Goal: Information Seeking & Learning: Check status

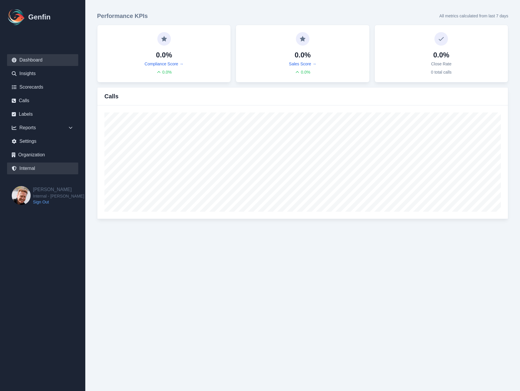
click at [28, 168] on link "Internal" at bounding box center [42, 168] width 71 height 12
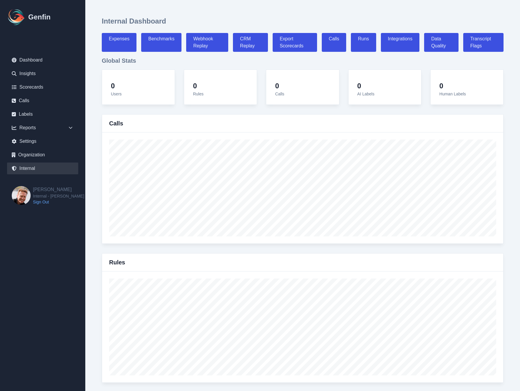
select select "paid"
select select "7"
select select "paid"
select select "7"
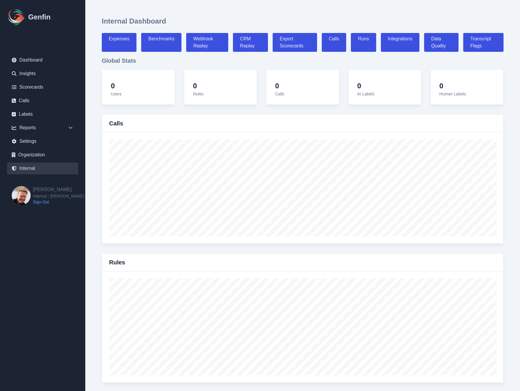
select select "7"
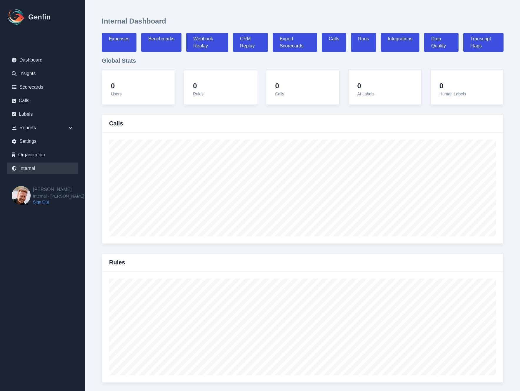
select select "7"
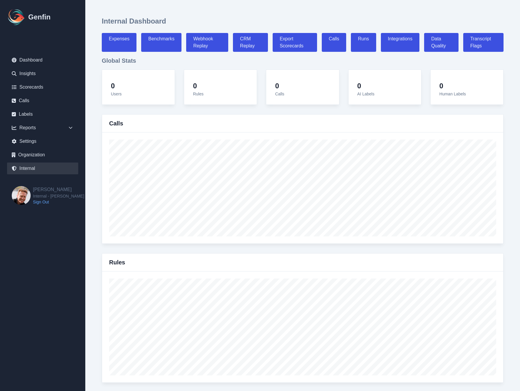
select select "7"
select select "paid"
select select "7"
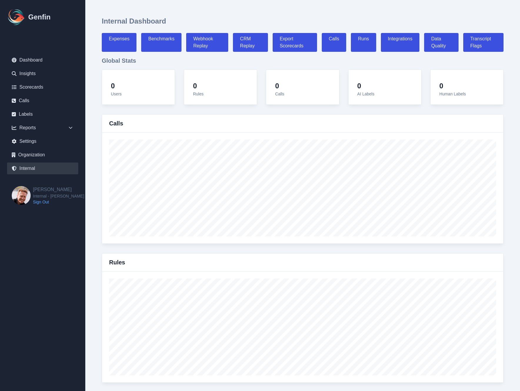
select select "7"
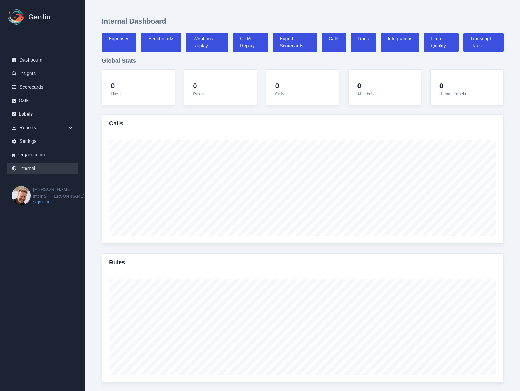
select select "7"
select select "paid"
select select "7"
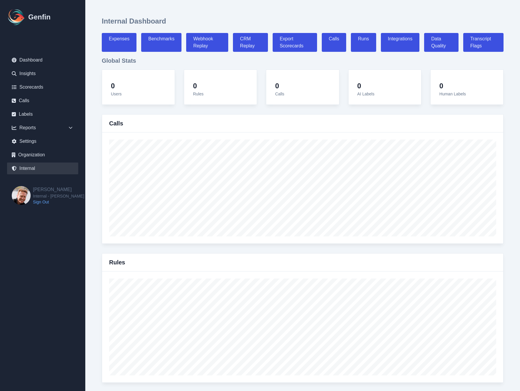
select select "7"
select select "paid"
select select "7"
select select "paid"
select select "7"
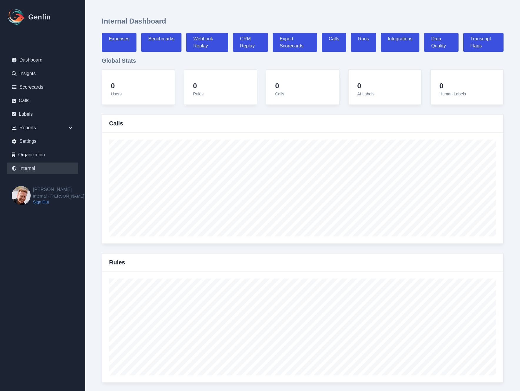
select select "7"
select select "paid"
select select "7"
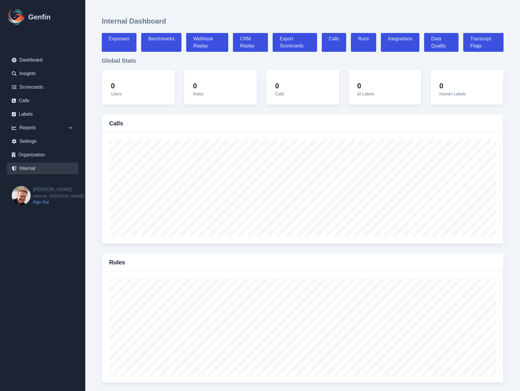
select select "7"
select select "paid"
select select "7"
select select "paid"
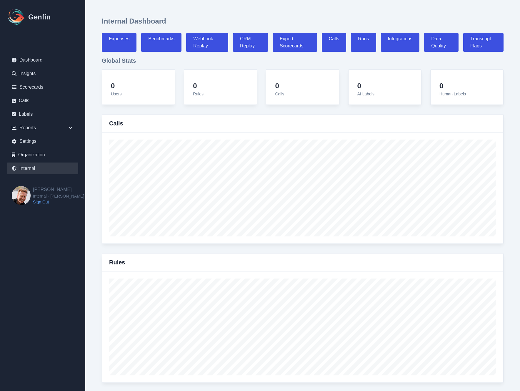
select select "7"
select select "paid"
select select "7"
select select "paid"
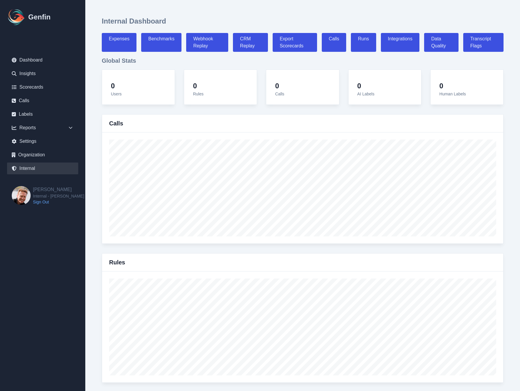
select select "7"
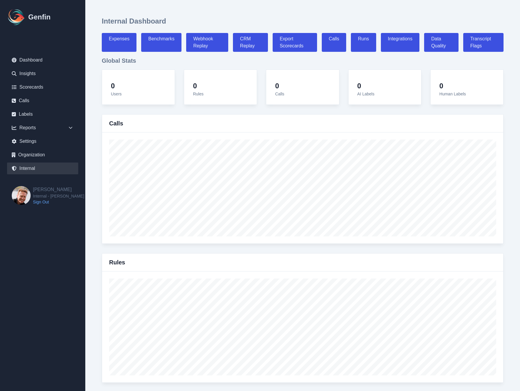
select select "7"
select select "paid"
select select "7"
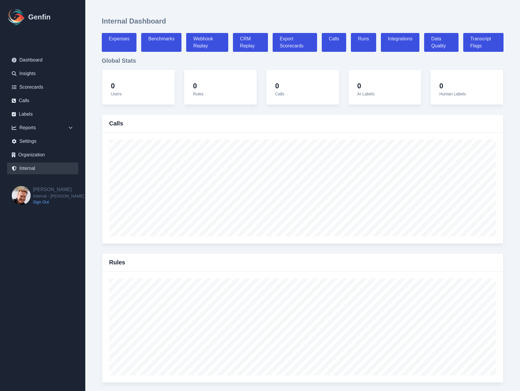
select select "7"
select select "paid"
select select "7"
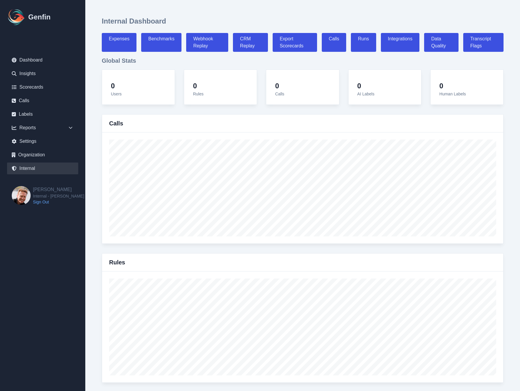
select select "7"
select select "paid"
select select "7"
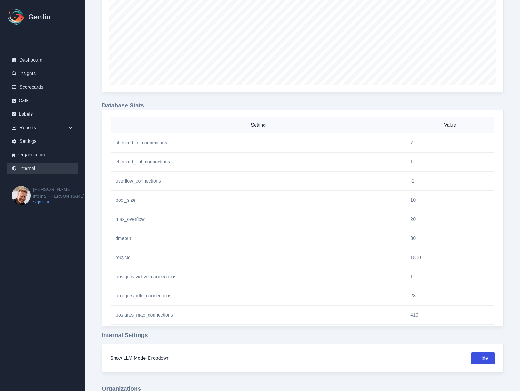
scroll to position [462, 0]
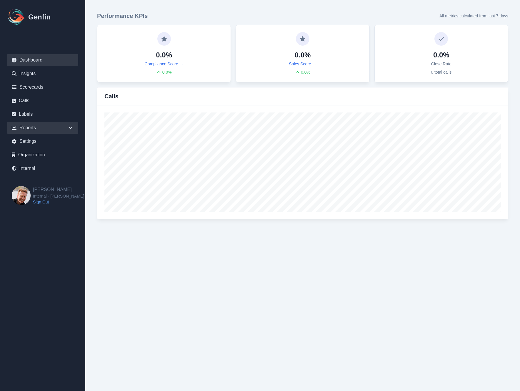
click at [50, 125] on div "Reports" at bounding box center [42, 128] width 71 height 12
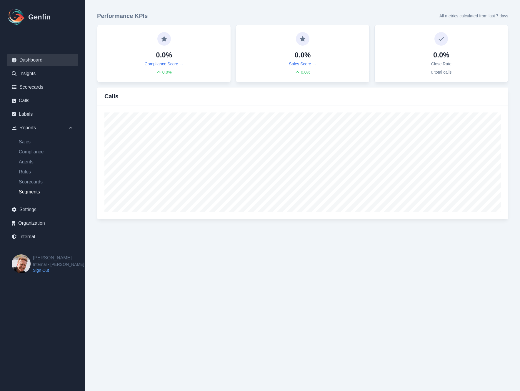
click at [30, 191] on link "Segments" at bounding box center [46, 191] width 64 height 7
select select "14"
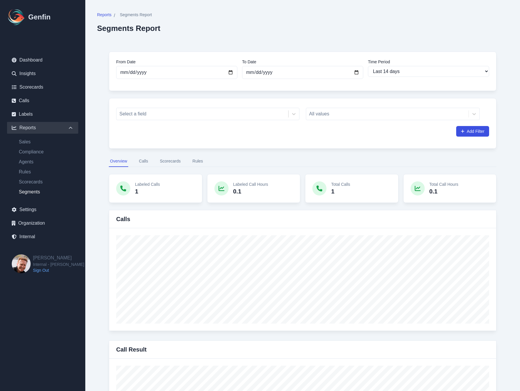
click at [33, 237] on link "Internal" at bounding box center [42, 237] width 71 height 12
select select "paid"
select select "7"
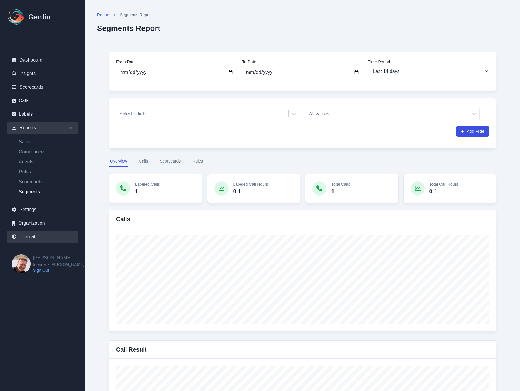
select select "paid"
select select "7"
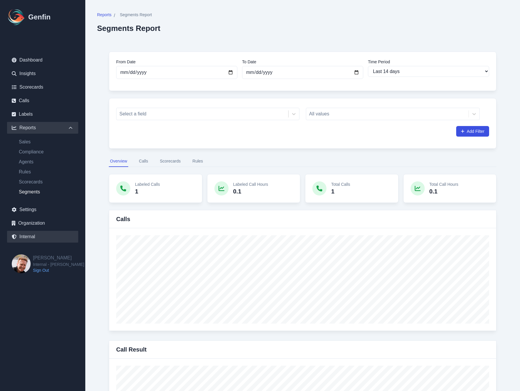
select select "7"
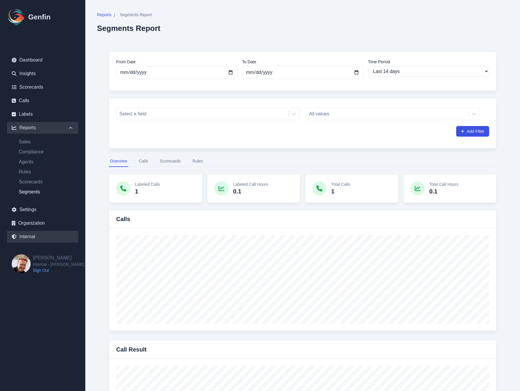
select select "7"
select select "paid"
select select "7"
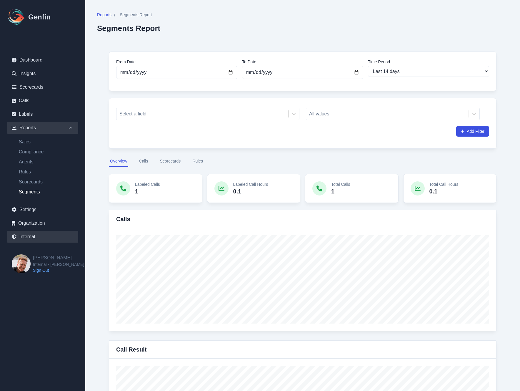
select select "7"
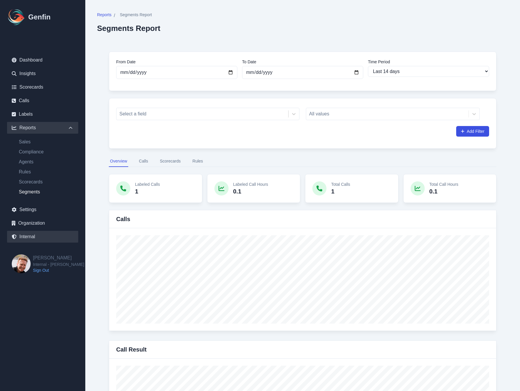
select select "7"
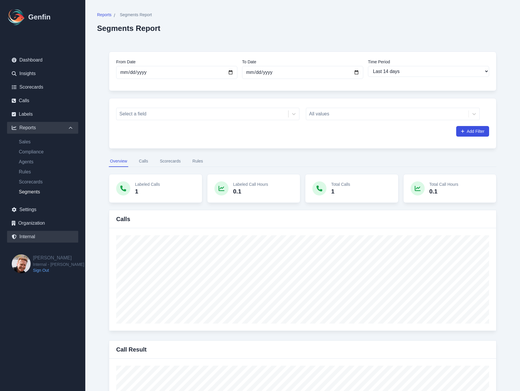
select select "paid"
select select "7"
select select "paid"
select select "7"
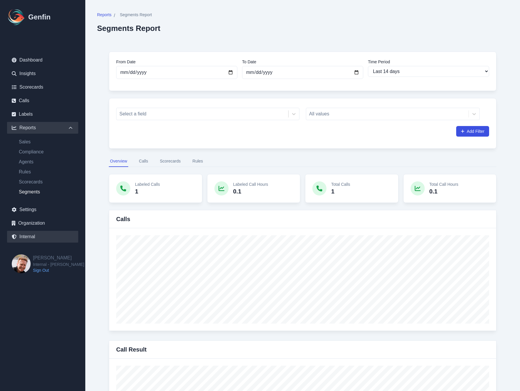
select select "paid"
select select "7"
select select "paid"
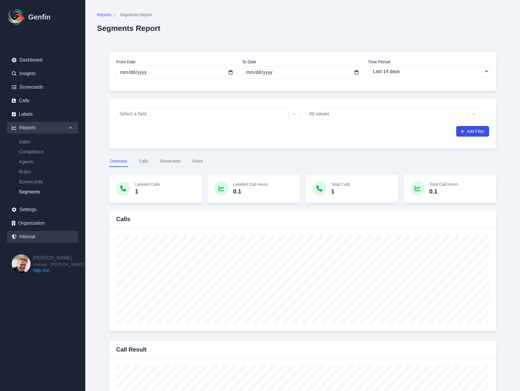
select select "7"
select select "paid"
select select "7"
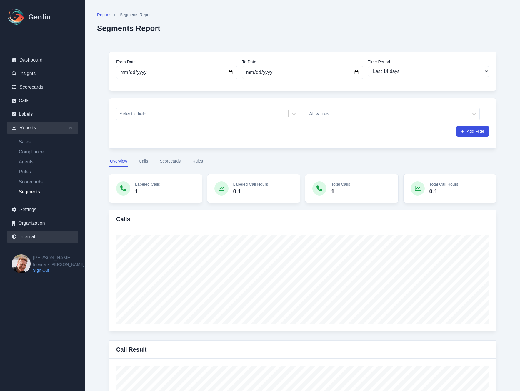
select select "7"
select select "paid"
select select "7"
select select "paid"
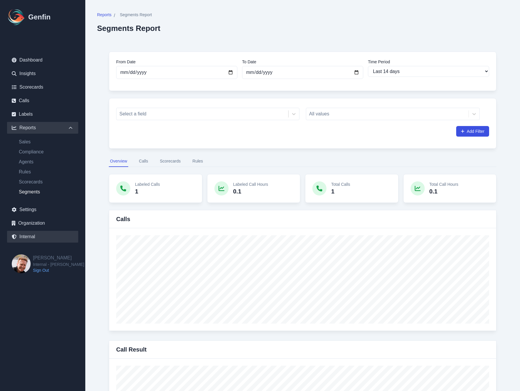
select select "7"
select select "paid"
select select "7"
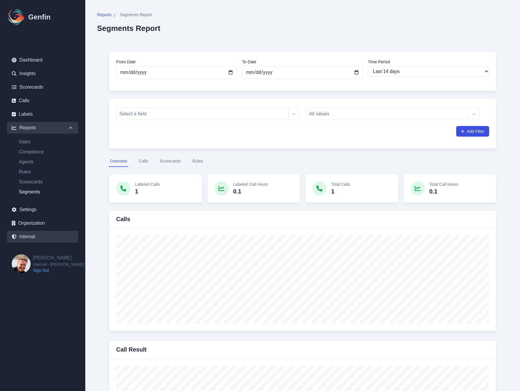
select select "7"
select select "paid"
select select "7"
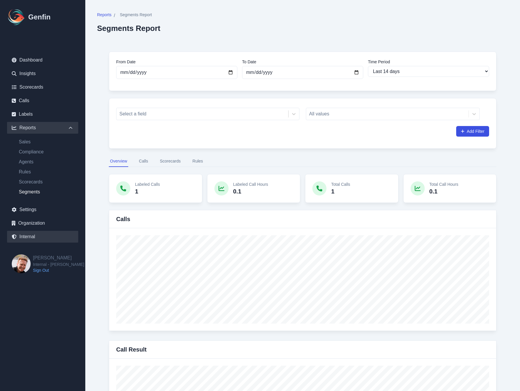
select select "7"
select select "paid"
select select "7"
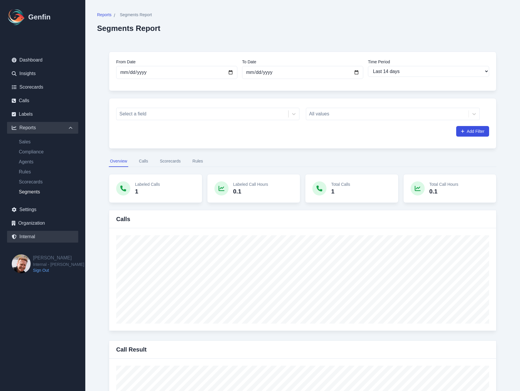
select select "7"
select select "paid"
select select "7"
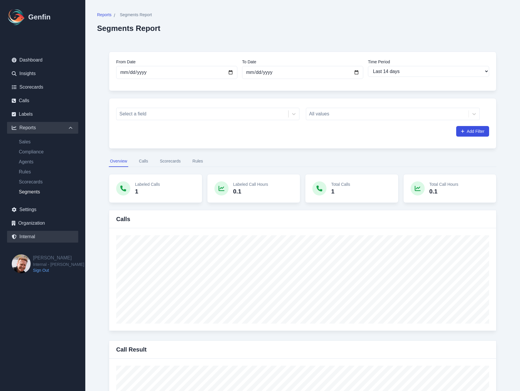
select select "7"
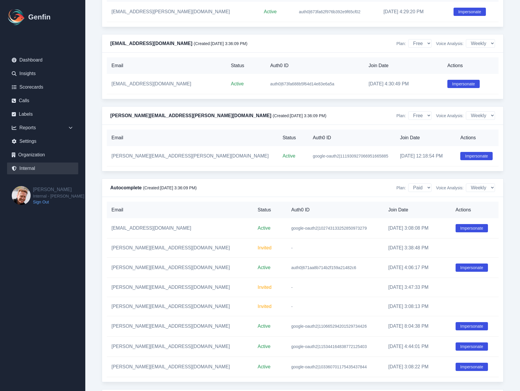
scroll to position [1820, 0]
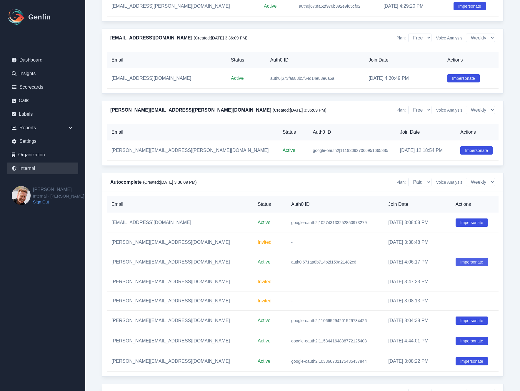
click at [460, 266] on button "Impersonate" at bounding box center [472, 262] width 32 height 8
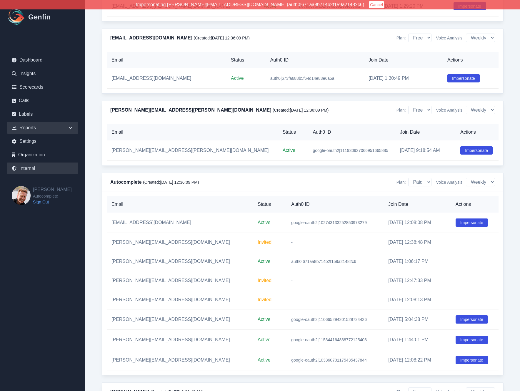
click at [64, 124] on div "Reports" at bounding box center [42, 128] width 71 height 12
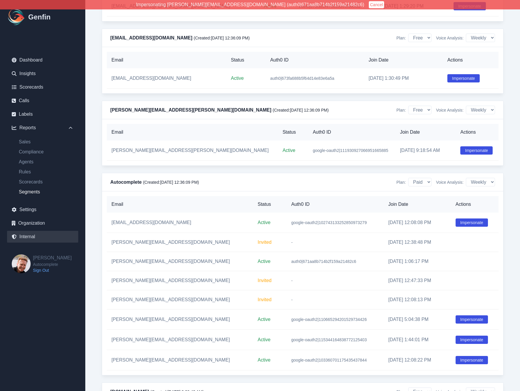
click at [35, 190] on link "Segments" at bounding box center [46, 191] width 64 height 7
select select "14"
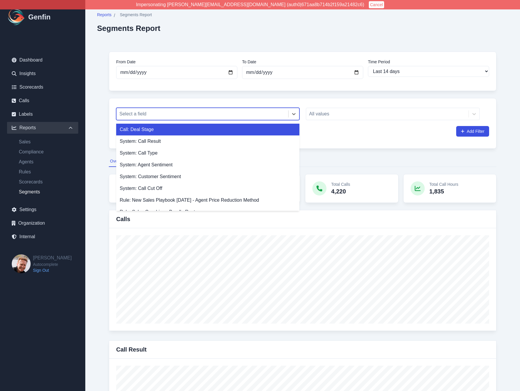
click at [155, 111] on div at bounding box center [202, 114] width 166 height 8
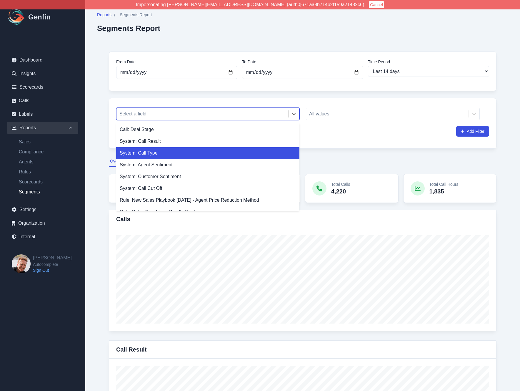
click at [154, 155] on div "System: Call Type" at bounding box center [207, 153] width 183 height 12
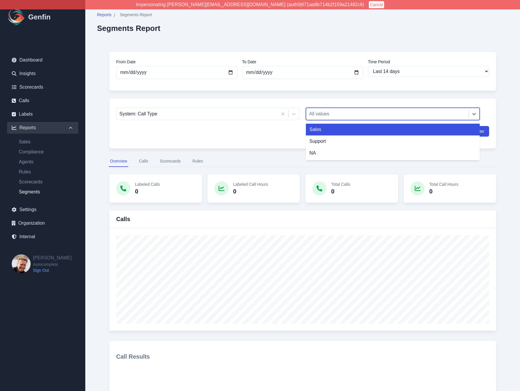
click at [325, 109] on div "All values" at bounding box center [387, 114] width 162 height 11
click at [326, 129] on div "Sales" at bounding box center [393, 130] width 174 height 12
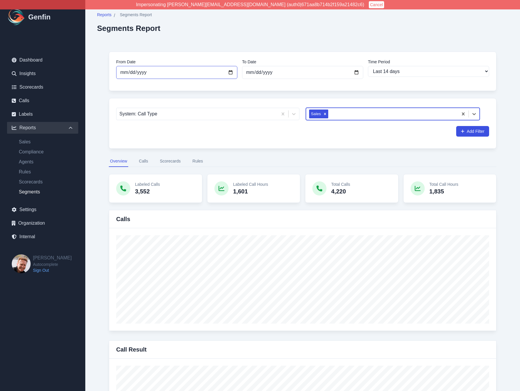
click at [232, 73] on input "[DATE]" at bounding box center [176, 72] width 121 height 13
click at [144, 162] on button "Calls" at bounding box center [143, 161] width 11 height 11
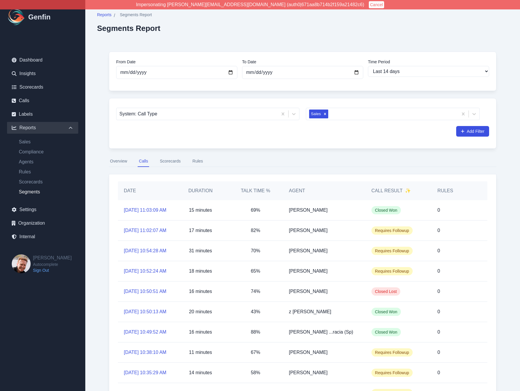
click at [197, 162] on button "Rules" at bounding box center [197, 161] width 13 height 11
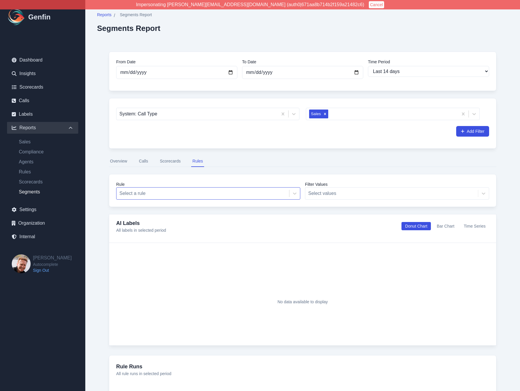
click at [188, 194] on div at bounding box center [202, 193] width 167 height 8
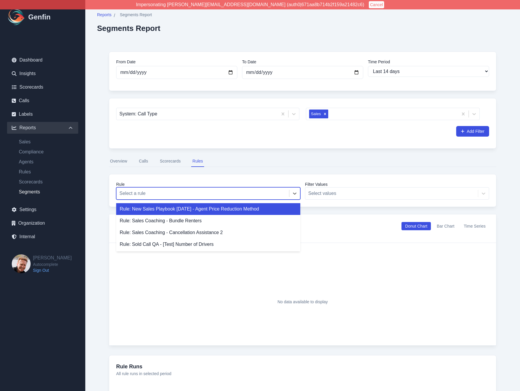
click at [182, 211] on div "Rule: New Sales Playbook August 2025 - Agent Price Reduction Method" at bounding box center [208, 209] width 184 height 12
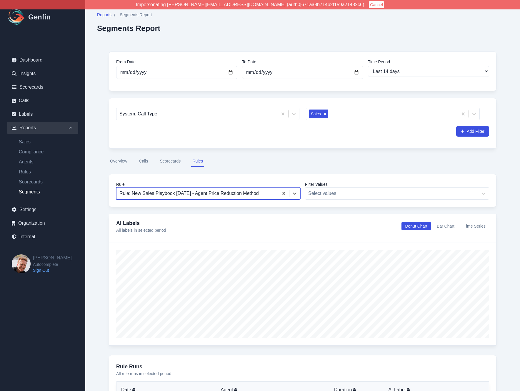
click at [92, 247] on div "Reports / Segments Report Segments Report From Date 2025-07-29 To Date 2025-08-…" at bounding box center [302, 325] width 435 height 650
click at [147, 159] on button "Calls" at bounding box center [143, 161] width 11 height 11
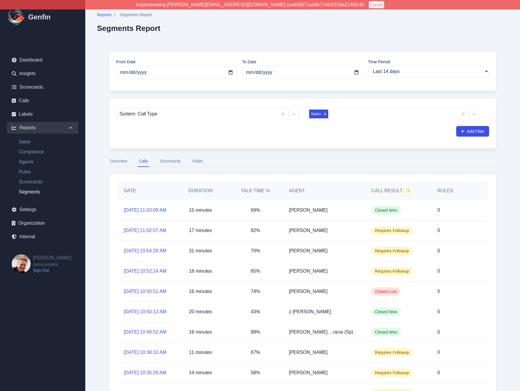
click at [199, 159] on button "Rules" at bounding box center [197, 161] width 13 height 11
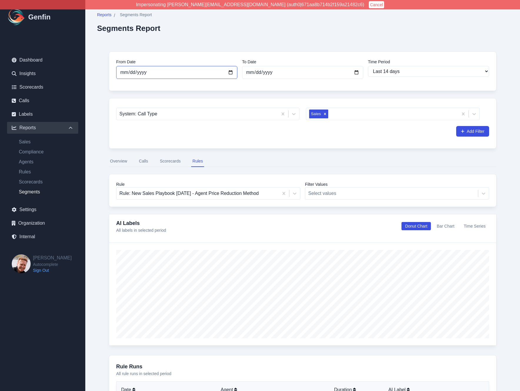
click at [233, 72] on input "[DATE]" at bounding box center [176, 72] width 121 height 13
type input "2025-08-07"
select select "custom"
type input "2025-08-07"
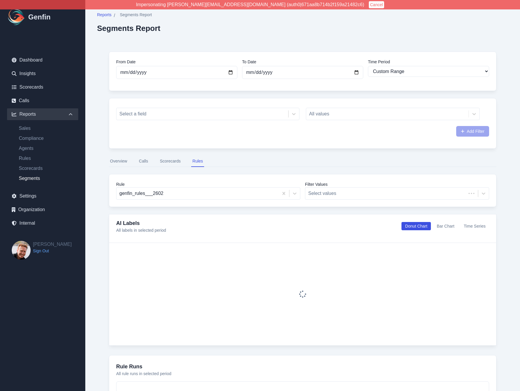
select select "custom"
click at [356, 72] on input "2025-08-12" at bounding box center [302, 72] width 121 height 13
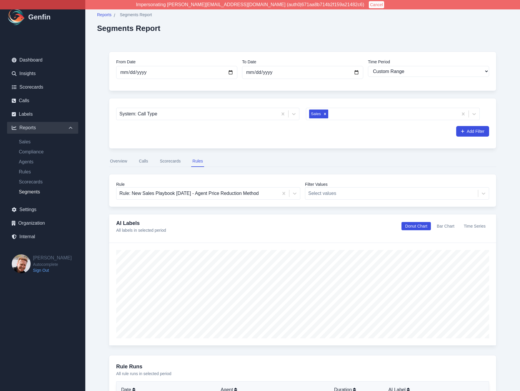
type input "2025-08-08"
click at [91, 174] on div "Reports / Segments Report Segments Report From Date 2025-08-07 To Date 2025-08-…" at bounding box center [302, 325] width 435 height 650
click at [143, 163] on button "Calls" at bounding box center [143, 161] width 11 height 11
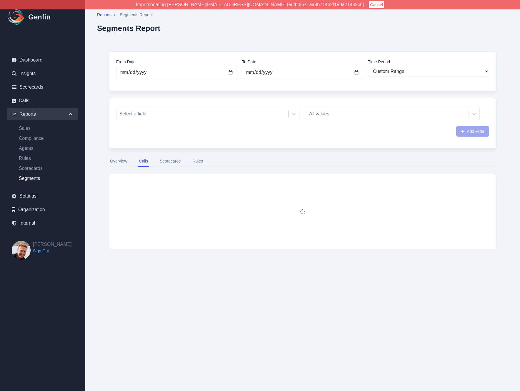
select select "custom"
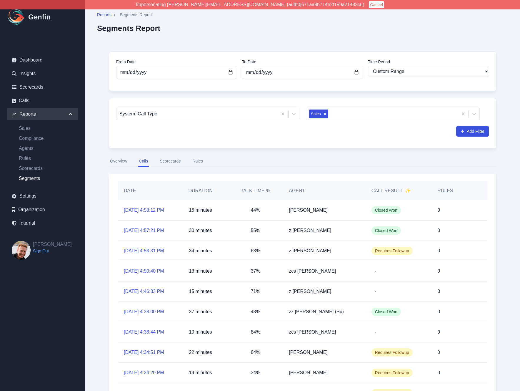
scroll to position [117, 0]
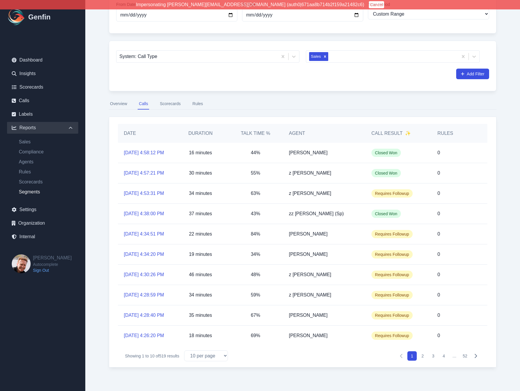
click at [200, 98] on button "Rules" at bounding box center [197, 103] width 13 height 11
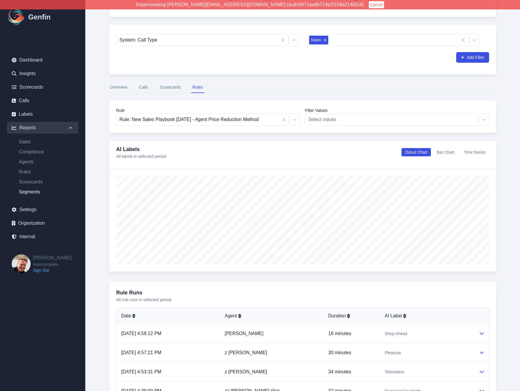
scroll to position [260, 0]
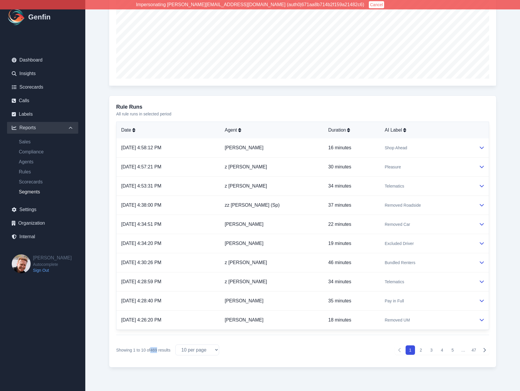
drag, startPoint x: 152, startPoint y: 350, endPoint x: 159, endPoint y: 349, distance: 6.8
click at [159, 349] on p "Showing 1 to 10 of 469 results" at bounding box center [143, 350] width 54 height 6
copy span "469"
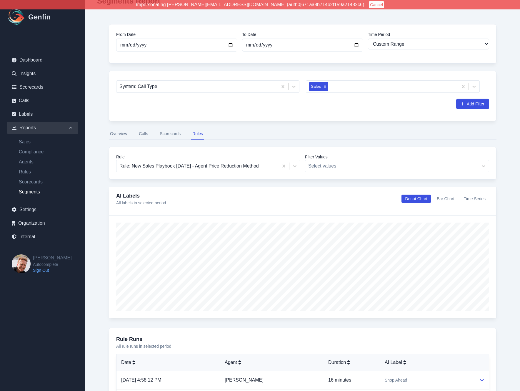
scroll to position [0, 0]
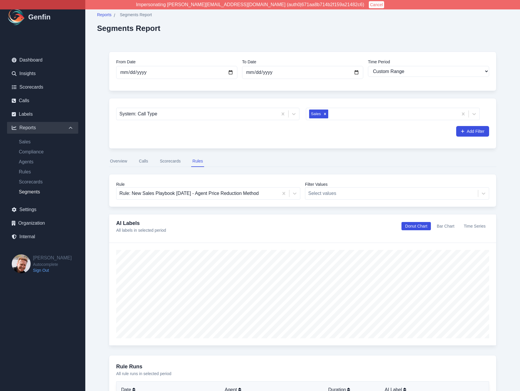
click at [144, 161] on button "Calls" at bounding box center [143, 161] width 11 height 11
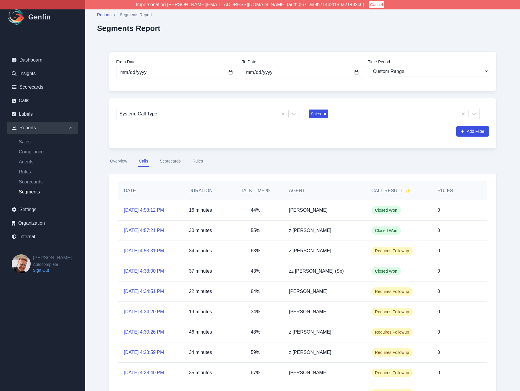
scroll to position [117, 0]
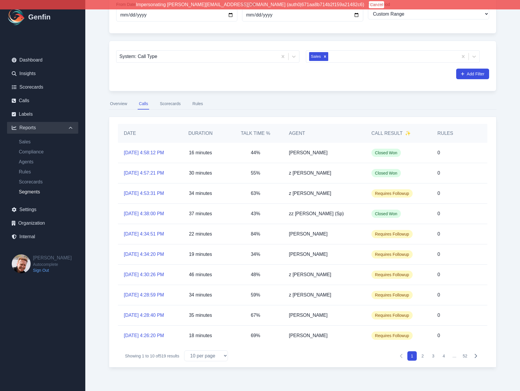
click at [100, 147] on div "From Date 2025-08-07 To Date 2025-08-08 Time Period Last 7 days Last 14 days La…" at bounding box center [302, 180] width 411 height 397
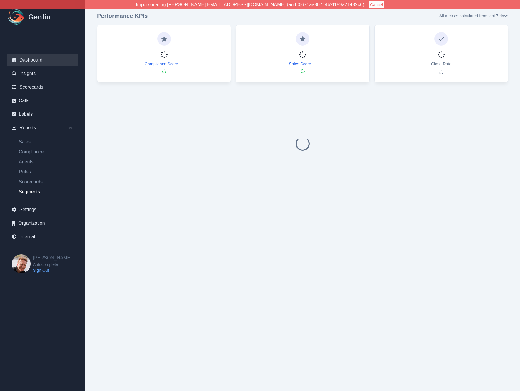
click at [36, 193] on link "Segments" at bounding box center [46, 191] width 64 height 7
select select "14"
